Goal: Transaction & Acquisition: Purchase product/service

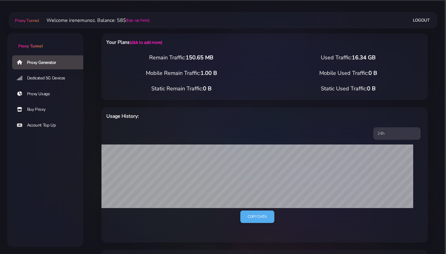
click at [37, 110] on link "Buy Proxy" at bounding box center [50, 109] width 76 height 14
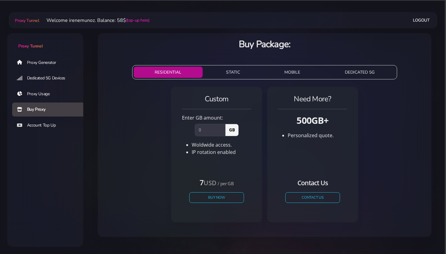
click at [231, 75] on button "STATIC" at bounding box center [233, 72] width 56 height 11
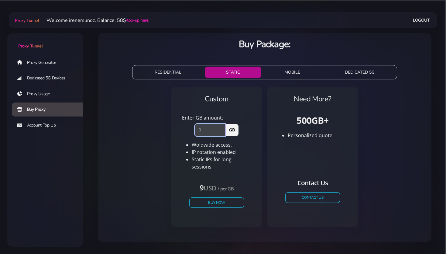
drag, startPoint x: 206, startPoint y: 128, endPoint x: 190, endPoint y: 128, distance: 15.5
click at [195, 128] on input "number" at bounding box center [210, 130] width 31 height 12
type input "1"
click at [214, 198] on button "Buy Now" at bounding box center [217, 202] width 56 height 11
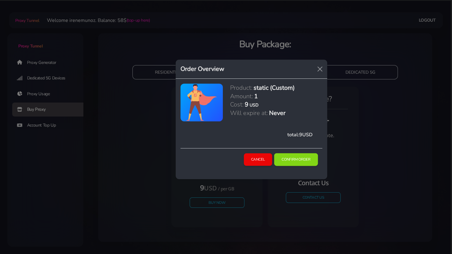
click at [296, 156] on button "Confirm Order" at bounding box center [296, 159] width 44 height 13
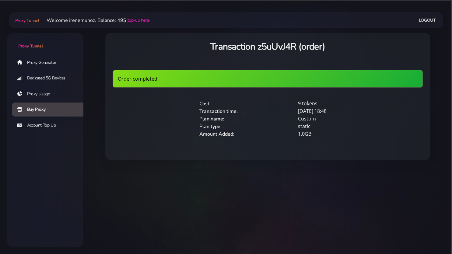
click at [41, 62] on link "Proxy Generator" at bounding box center [50, 62] width 76 height 14
